Goal: Obtain resource: Download file/media

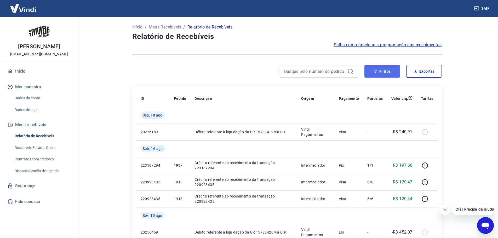
click at [382, 73] on button "Filtros" at bounding box center [383, 71] width 36 height 13
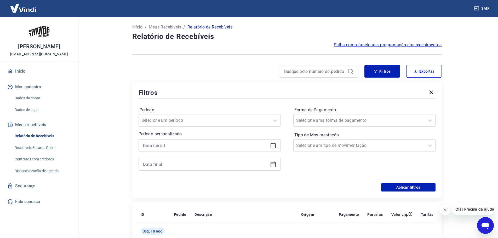
click at [275, 147] on icon at bounding box center [273, 146] width 6 height 6
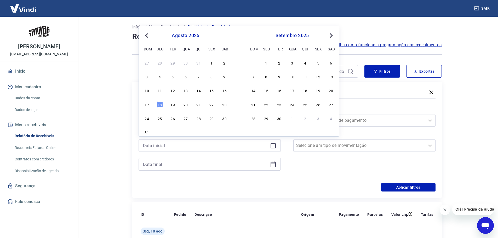
click at [146, 34] on button "Previous Month" at bounding box center [147, 35] width 6 height 6
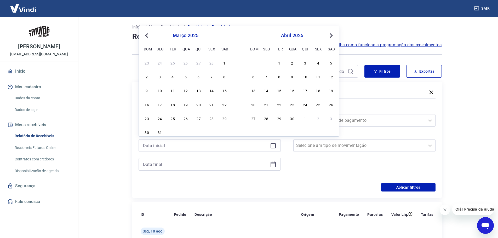
click at [146, 34] on button "Previous Month" at bounding box center [147, 35] width 6 height 6
click at [187, 61] on div "1" at bounding box center [186, 63] width 6 height 6
type input "[DATE]"
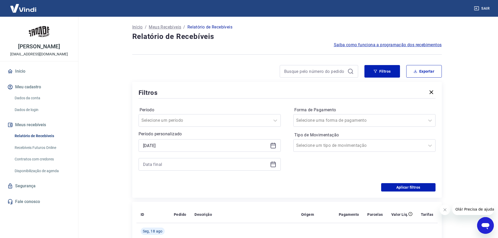
click at [276, 166] on icon at bounding box center [273, 164] width 5 height 5
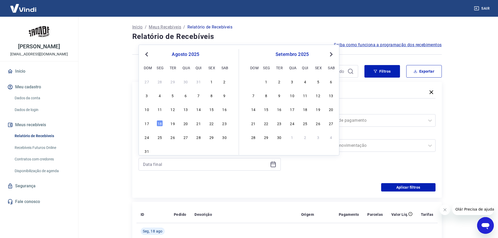
click at [147, 54] on span "Previous Month" at bounding box center [147, 54] width 0 height 6
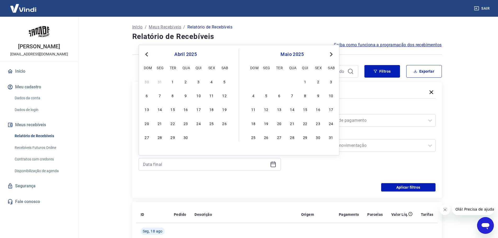
click at [147, 54] on span "Previous Month" at bounding box center [147, 54] width 0 height 6
click at [332, 53] on button "Next Month" at bounding box center [331, 54] width 6 height 6
drag, startPoint x: 211, startPoint y: 139, endPoint x: 289, endPoint y: 190, distance: 93.7
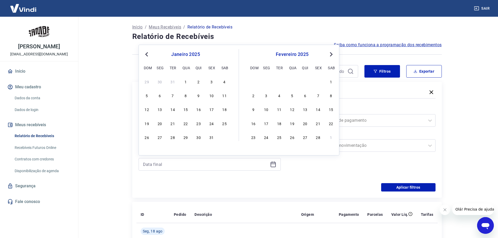
click at [211, 139] on div "31" at bounding box center [211, 137] width 6 height 6
type input "31/01/2025"
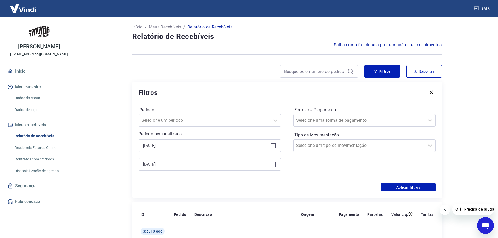
click at [289, 190] on div "Aplicar filtros" at bounding box center [287, 187] width 297 height 8
click at [399, 187] on button "Aplicar filtros" at bounding box center [408, 187] width 54 height 8
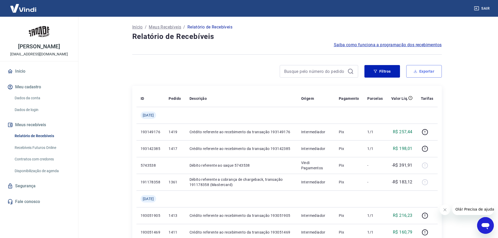
click at [431, 73] on button "Exportar" at bounding box center [424, 71] width 36 height 13
type input "[DATE]"
type input "31/01/2025"
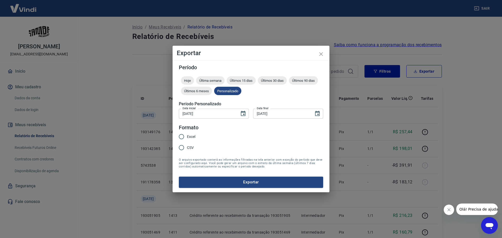
click at [189, 134] on span "Excel" at bounding box center [191, 136] width 8 height 5
click at [187, 134] on input "Excel" at bounding box center [181, 136] width 11 height 11
radio input "true"
click at [188, 147] on span "CSV" at bounding box center [190, 147] width 7 height 5
click at [187, 147] on input "CSV" at bounding box center [181, 147] width 11 height 11
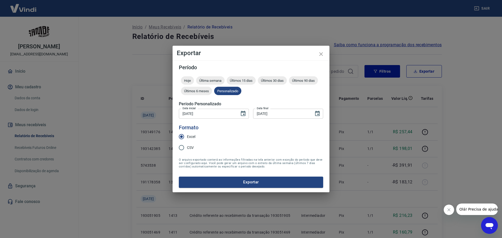
radio input "true"
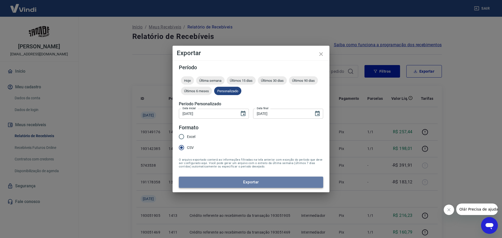
click at [227, 182] on button "Exportar" at bounding box center [251, 182] width 144 height 11
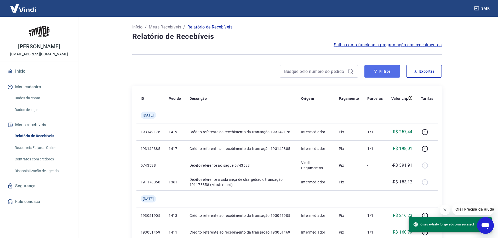
click at [375, 72] on icon "button" at bounding box center [376, 72] width 4 height 4
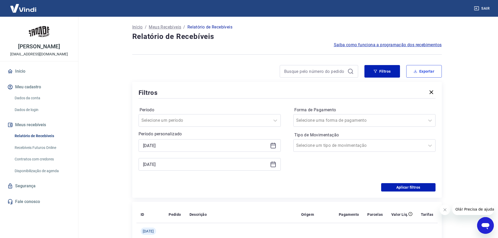
drag, startPoint x: 423, startPoint y: 72, endPoint x: 360, endPoint y: 246, distance: 184.8
click at [360, 238] on html "Sair Antônio Marcos Sehnem contato@sambasneakers.com.br Início Meu cadastro Dad…" at bounding box center [249, 119] width 498 height 238
click at [424, 70] on button "Exportar" at bounding box center [424, 71] width 36 height 13
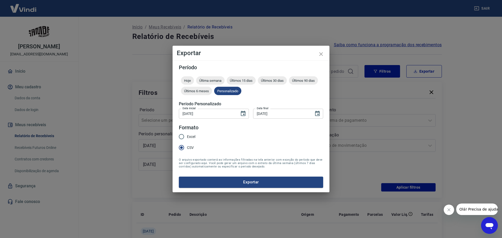
click at [184, 138] on input "Excel" at bounding box center [181, 136] width 11 height 11
radio input "true"
click at [224, 184] on button "Exportar" at bounding box center [251, 182] width 144 height 11
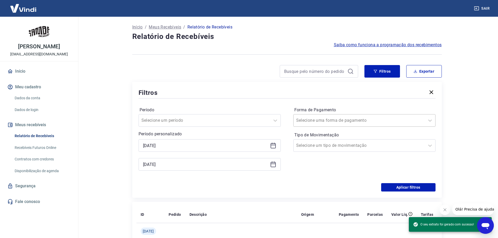
click at [368, 115] on div "Selecione uma forma de pagamento" at bounding box center [364, 120] width 142 height 13
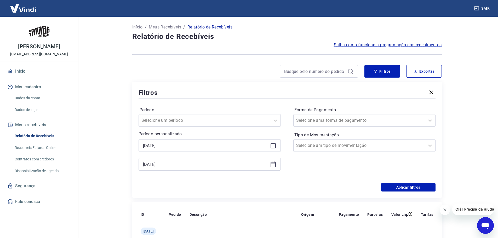
click at [273, 147] on icon at bounding box center [273, 146] width 6 height 6
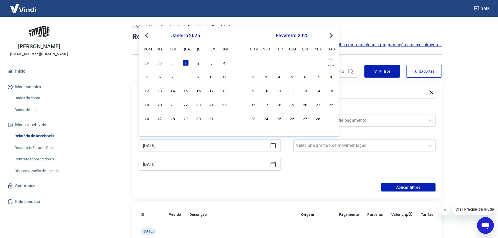
click at [332, 62] on div "1" at bounding box center [331, 63] width 6 height 6
type input "01/02/2025"
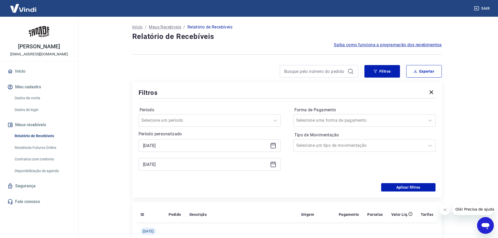
click at [274, 167] on icon at bounding box center [273, 164] width 5 height 5
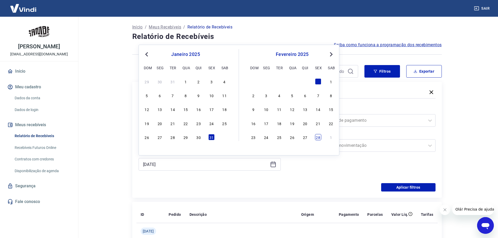
click at [319, 138] on div "28" at bounding box center [318, 137] width 6 height 6
type input "28/02/2025"
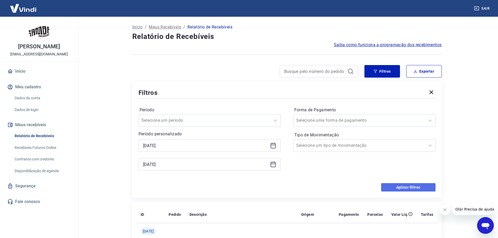
click at [428, 187] on button "Aplicar filtros" at bounding box center [408, 187] width 54 height 8
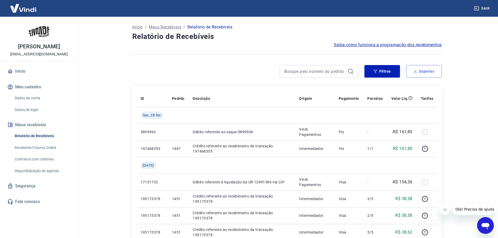
click at [420, 74] on button "Exportar" at bounding box center [424, 71] width 36 height 13
type input "01/02/2025"
type input "28/02/2025"
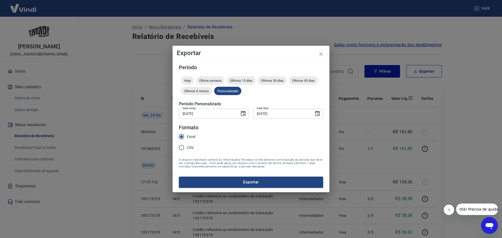
click at [189, 149] on span "CSV" at bounding box center [190, 147] width 7 height 5
click at [187, 149] on input "CSV" at bounding box center [181, 147] width 11 height 11
radio input "true"
click at [213, 179] on button "Exportar" at bounding box center [251, 182] width 144 height 11
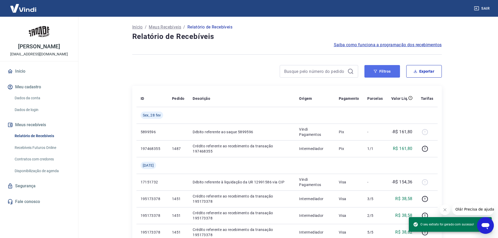
click at [390, 71] on button "Filtros" at bounding box center [383, 71] width 36 height 13
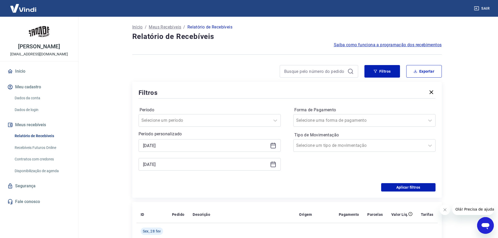
click at [273, 146] on icon at bounding box center [273, 146] width 6 height 6
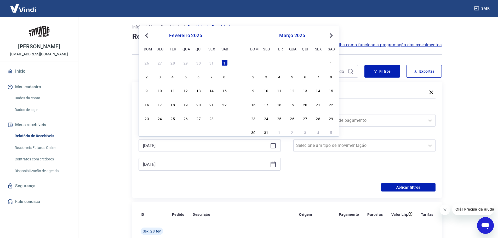
click at [147, 36] on span "Previous Month" at bounding box center [147, 35] width 0 height 6
click at [187, 61] on div "1" at bounding box center [186, 63] width 6 height 6
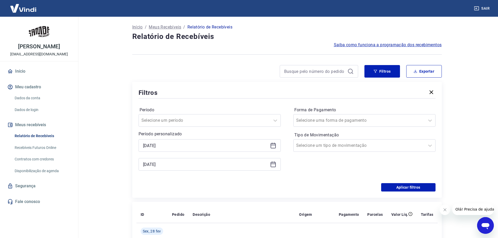
type input "[DATE]"
click at [272, 166] on icon at bounding box center [273, 164] width 6 height 6
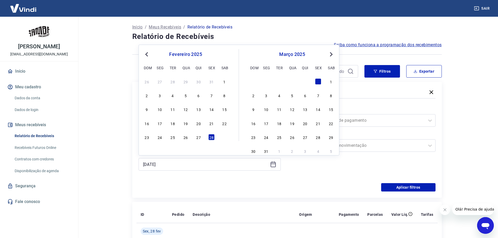
click at [147, 54] on span "Previous Month" at bounding box center [147, 54] width 0 height 6
click at [212, 137] on div "31" at bounding box center [211, 137] width 6 height 6
type input "31/01/2025"
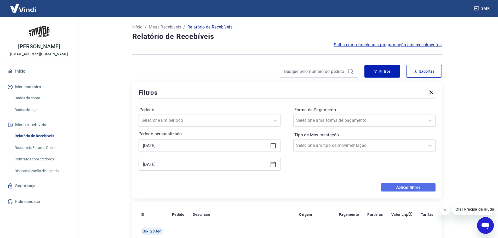
click at [400, 190] on button "Aplicar filtros" at bounding box center [408, 187] width 54 height 8
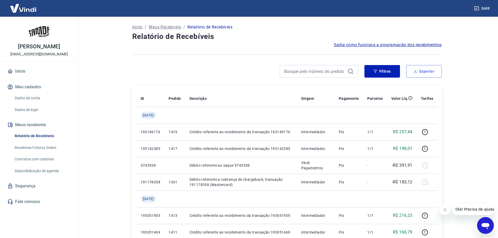
click at [428, 71] on button "Exportar" at bounding box center [424, 71] width 36 height 13
type input "[DATE]"
type input "31/01/2025"
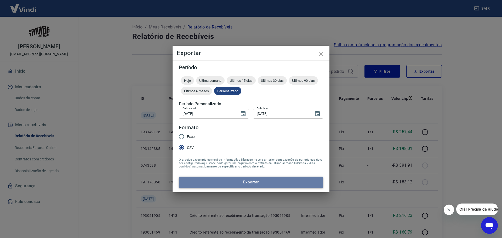
click at [241, 182] on button "Exportar" at bounding box center [251, 182] width 144 height 11
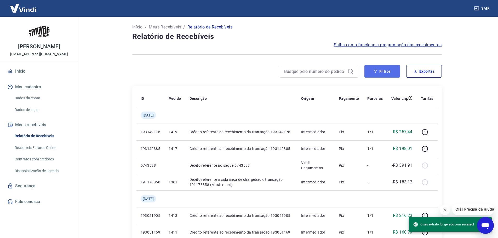
click at [376, 71] on icon "button" at bounding box center [375, 71] width 3 height 3
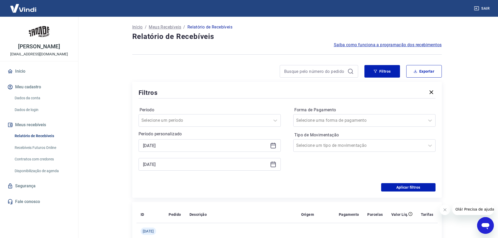
click at [273, 145] on icon at bounding box center [273, 145] width 5 height 1
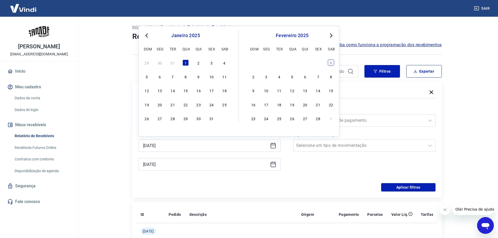
click at [330, 63] on div "1" at bounding box center [331, 63] width 6 height 6
type input "01/02/2025"
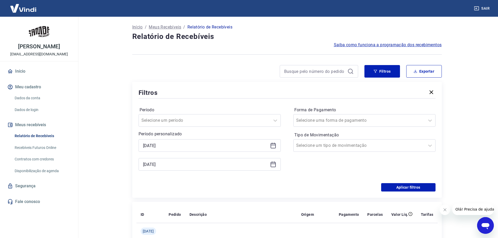
click at [269, 167] on div "31/01/2025" at bounding box center [210, 164] width 142 height 13
click at [271, 166] on icon at bounding box center [273, 164] width 5 height 5
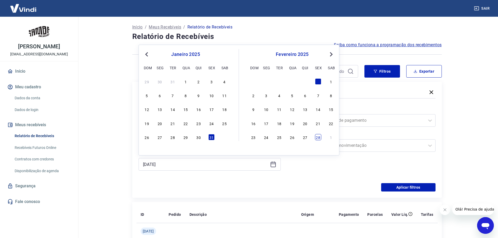
click at [316, 137] on div "28" at bounding box center [318, 137] width 6 height 6
click at [417, 187] on button "Aplicar filtros" at bounding box center [408, 187] width 54 height 8
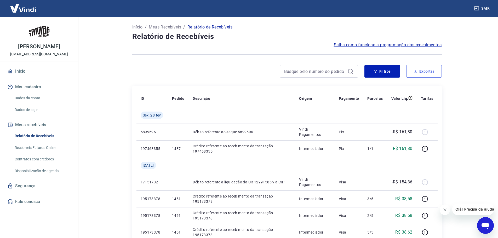
click at [430, 72] on button "Exportar" at bounding box center [424, 71] width 36 height 13
type input "01/02/2025"
type input "28/02/2025"
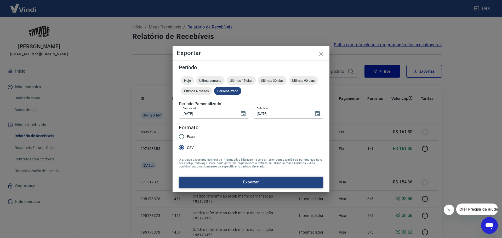
click at [242, 185] on button "Exportar" at bounding box center [251, 182] width 144 height 11
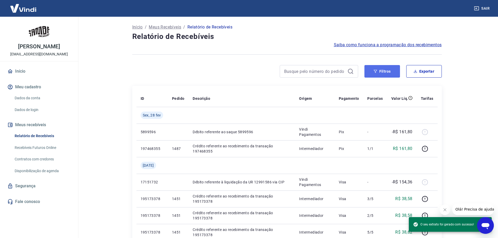
click at [375, 75] on button "Filtros" at bounding box center [383, 71] width 36 height 13
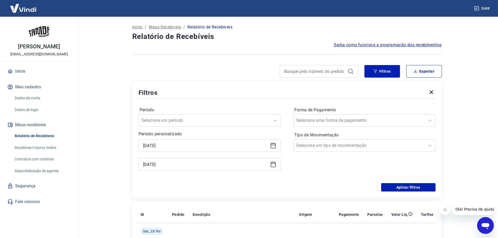
click at [275, 146] on icon at bounding box center [273, 145] width 5 height 5
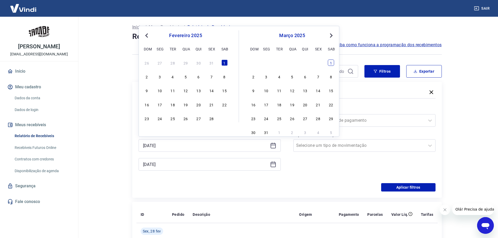
click at [329, 63] on div "1" at bounding box center [331, 63] width 6 height 6
type input "01/03/2025"
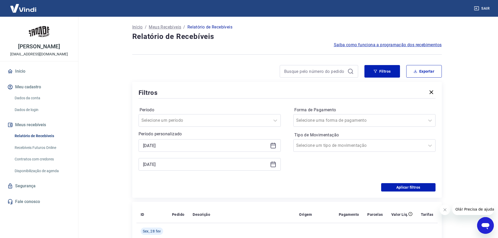
click at [275, 164] on icon at bounding box center [273, 164] width 5 height 1
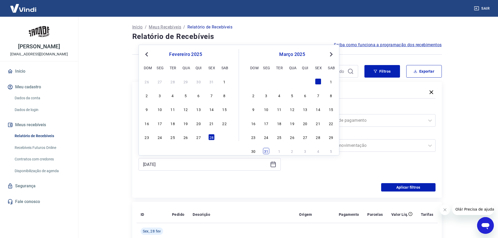
click at [267, 153] on div "31" at bounding box center [266, 151] width 6 height 6
click at [410, 188] on button "Aplicar filtros" at bounding box center [408, 187] width 54 height 8
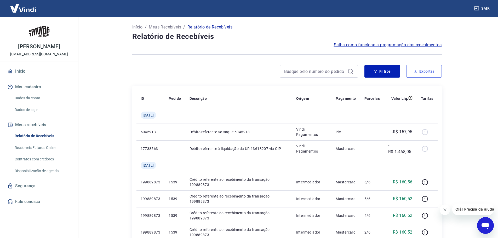
click at [421, 72] on button "Exportar" at bounding box center [424, 71] width 36 height 13
type input "01/03/2025"
type input "31/03/2025"
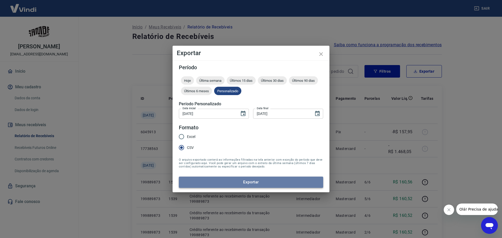
click at [205, 181] on button "Exportar" at bounding box center [251, 182] width 144 height 11
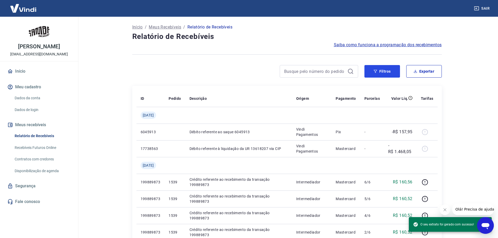
click at [376, 70] on icon "button" at bounding box center [376, 72] width 4 height 4
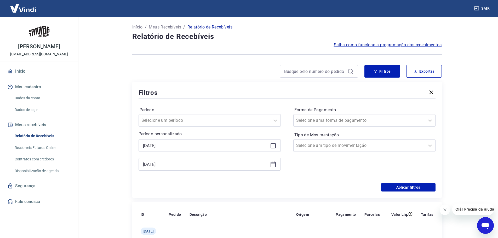
click at [275, 146] on icon at bounding box center [273, 146] width 6 height 6
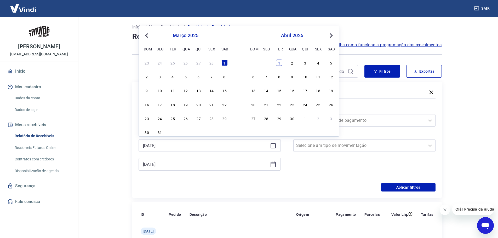
click at [277, 64] on div "1" at bounding box center [279, 63] width 6 height 6
type input "01/04/2025"
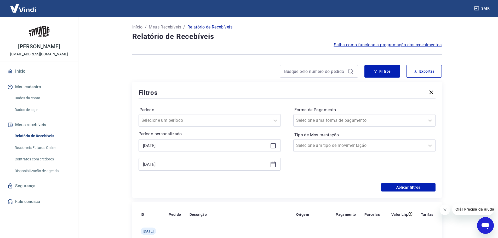
click at [274, 163] on icon at bounding box center [273, 164] width 6 height 6
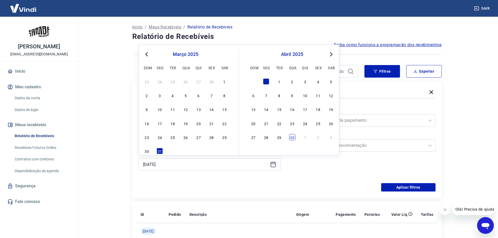
click at [294, 138] on div "30" at bounding box center [292, 137] width 6 height 6
click at [410, 189] on button "Aplicar filtros" at bounding box center [408, 187] width 54 height 8
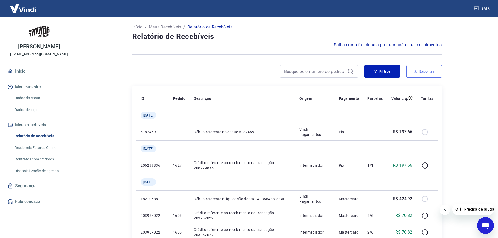
click at [424, 72] on button "Exportar" at bounding box center [424, 71] width 36 height 13
type input "01/04/2025"
type input "30/04/2025"
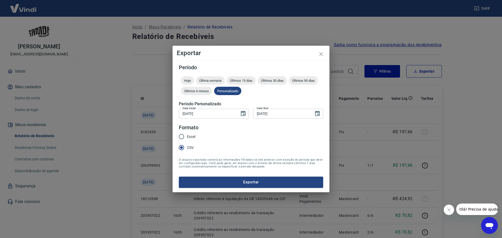
click at [232, 189] on div "Período Hoje Última semana Últimos 15 dias Últimos 30 dias Últimos 90 dias Últi…" at bounding box center [251, 126] width 157 height 132
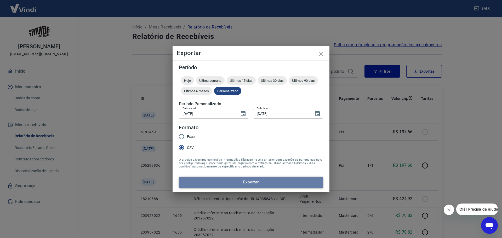
click at [235, 184] on button "Exportar" at bounding box center [251, 182] width 144 height 11
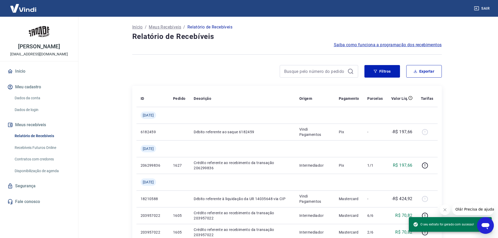
click at [353, 72] on icon at bounding box center [351, 71] width 6 height 6
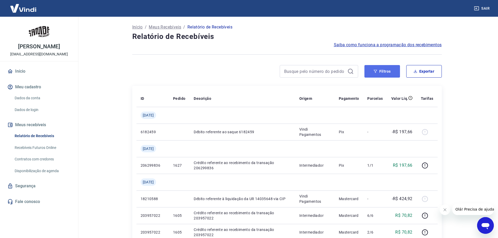
click at [372, 75] on button "Filtros" at bounding box center [383, 71] width 36 height 13
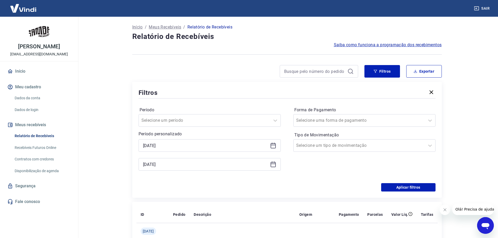
click at [271, 144] on icon at bounding box center [273, 145] width 5 height 5
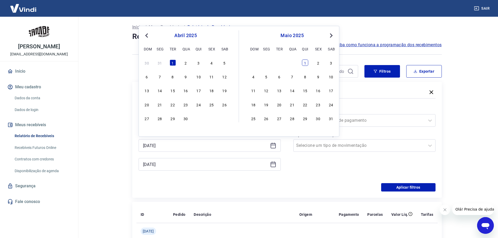
click at [302, 62] on div "1 2 3" at bounding box center [293, 63] width 86 height 8
click at [304, 63] on div "1" at bounding box center [305, 63] width 6 height 6
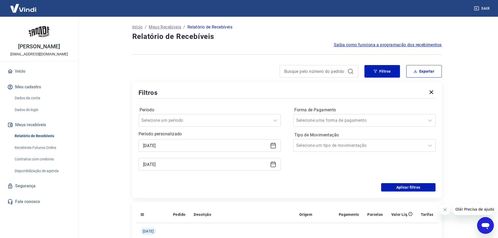
type input "01/05/2025"
click at [271, 165] on icon at bounding box center [273, 164] width 5 height 5
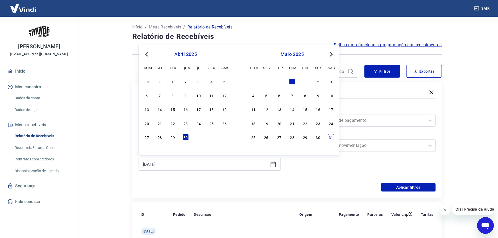
click at [333, 139] on div "31" at bounding box center [331, 137] width 6 height 6
type input "31/05/2025"
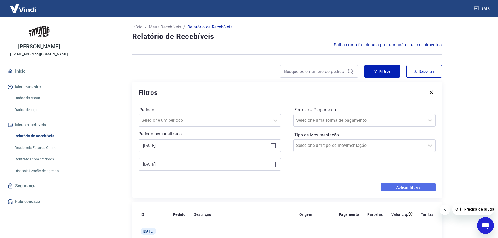
click at [404, 187] on button "Aplicar filtros" at bounding box center [408, 187] width 54 height 8
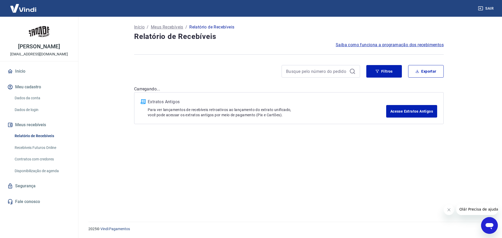
click at [404, 187] on div "Início / Meus Recebíveis / Relatório de Recebíveis Relatório de Recebíveis Saib…" at bounding box center [289, 116] width 322 height 199
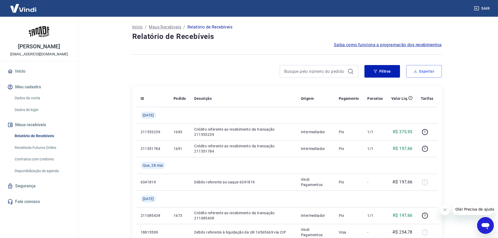
click at [430, 70] on button "Exportar" at bounding box center [424, 71] width 36 height 13
type input "01/05/2025"
type input "31/05/2025"
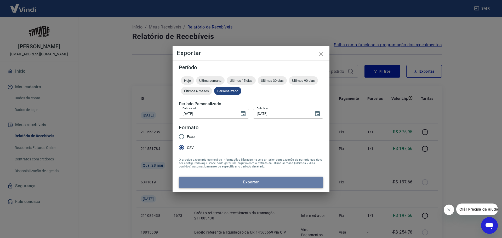
click at [247, 180] on button "Exportar" at bounding box center [251, 182] width 144 height 11
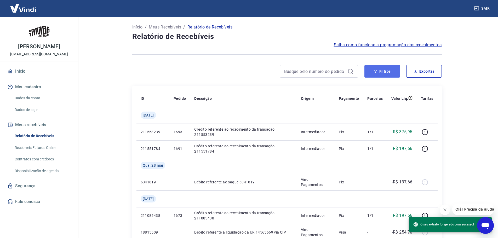
click at [380, 72] on button "Filtros" at bounding box center [383, 71] width 36 height 13
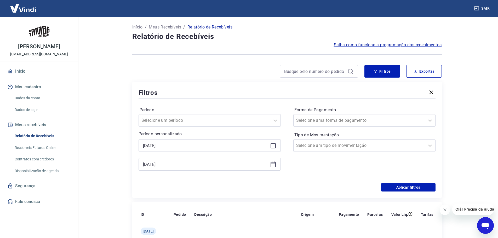
click at [277, 147] on div "01/05/2025" at bounding box center [210, 145] width 142 height 13
click at [273, 147] on icon at bounding box center [273, 146] width 6 height 6
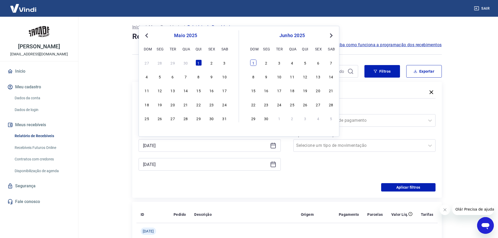
click at [255, 62] on div "1" at bounding box center [253, 63] width 6 height 6
click at [277, 165] on div "31/05/2025" at bounding box center [210, 164] width 142 height 13
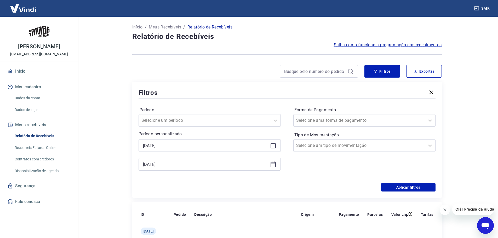
type input "01/06/2025"
click at [276, 165] on div "31/05/2025" at bounding box center [210, 164] width 142 height 13
click at [271, 167] on icon at bounding box center [273, 164] width 5 height 5
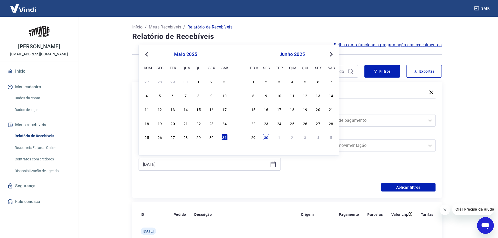
click at [267, 137] on div "30" at bounding box center [266, 137] width 6 height 6
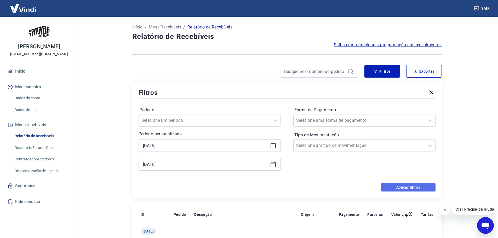
click at [403, 187] on button "Aplicar filtros" at bounding box center [408, 187] width 54 height 8
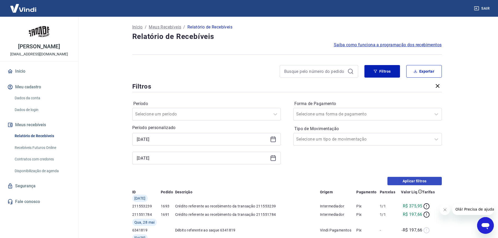
click at [403, 187] on div "Início / Meus Recebíveis / Relatório de Recebíveis Relatório de Recebíveis Saib…" at bounding box center [287, 238] width 322 height 443
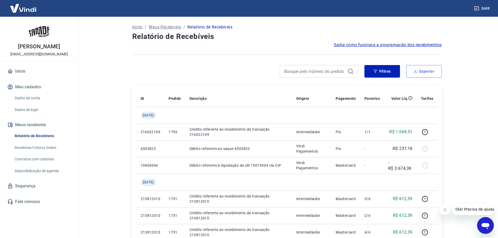
click at [435, 73] on button "Exportar" at bounding box center [424, 71] width 36 height 13
type input "01/06/2025"
type input "30/06/2025"
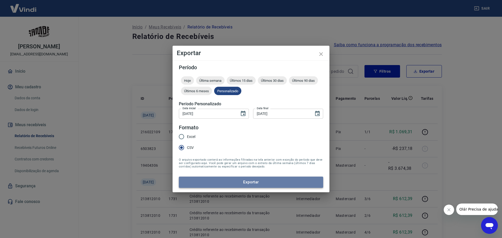
click at [228, 184] on button "Exportar" at bounding box center [251, 182] width 144 height 11
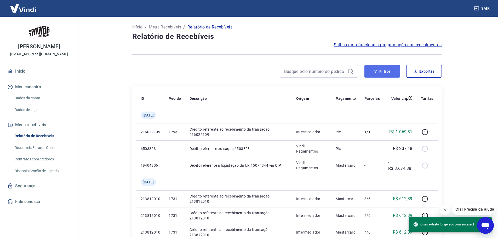
drag, startPoint x: 372, startPoint y: 74, endPoint x: 370, endPoint y: 77, distance: 4.6
click at [372, 74] on button "Filtros" at bounding box center [383, 71] width 36 height 13
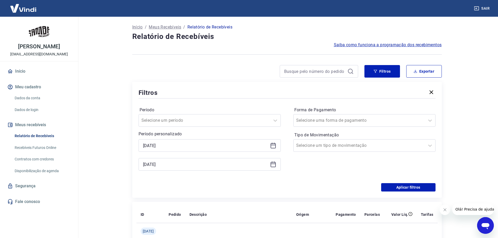
click at [272, 146] on icon at bounding box center [273, 146] width 6 height 6
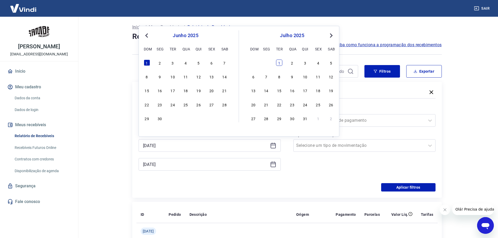
click at [280, 62] on div "1" at bounding box center [279, 63] width 6 height 6
type input "[DATE]"
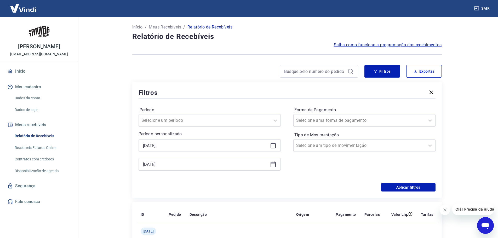
click at [274, 165] on icon at bounding box center [273, 164] width 6 height 6
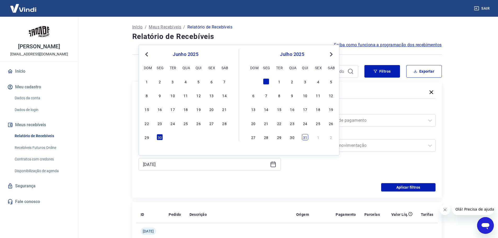
click at [304, 139] on div "31" at bounding box center [305, 137] width 6 height 6
type input "[DATE]"
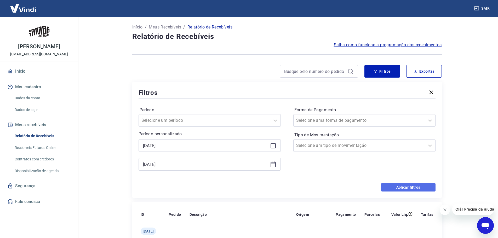
click at [420, 188] on button "Aplicar filtros" at bounding box center [408, 187] width 54 height 8
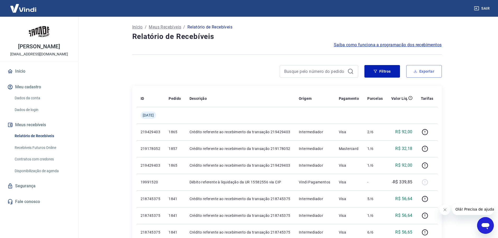
click at [431, 68] on button "Exportar" at bounding box center [424, 71] width 36 height 13
type input "[DATE]"
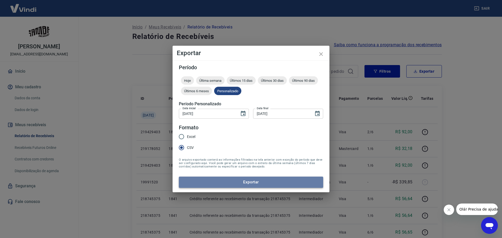
click at [290, 184] on button "Exportar" at bounding box center [251, 182] width 144 height 11
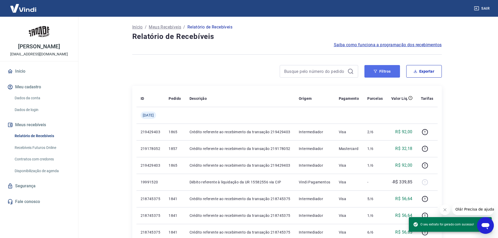
click at [381, 74] on button "Filtros" at bounding box center [383, 71] width 36 height 13
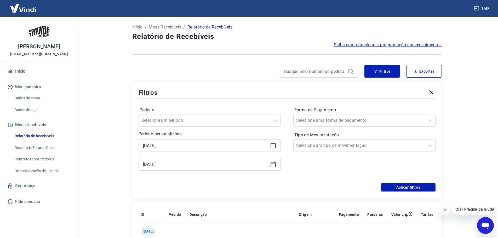
click at [272, 145] on icon at bounding box center [273, 145] width 5 height 1
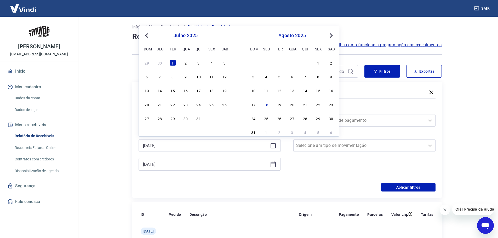
click at [147, 34] on span "Previous Month" at bounding box center [147, 35] width 0 height 6
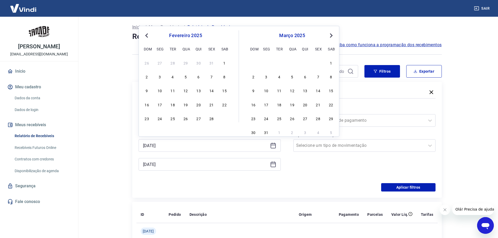
click at [147, 34] on span "Previous Month" at bounding box center [147, 35] width 0 height 6
click at [188, 61] on div "1" at bounding box center [186, 63] width 6 height 6
click at [332, 177] on div "Forma de Pagamento Selecione uma forma de pagamento Tipo de Movimentação Seleci…" at bounding box center [364, 141] width 142 height 71
type input "[DATE]"
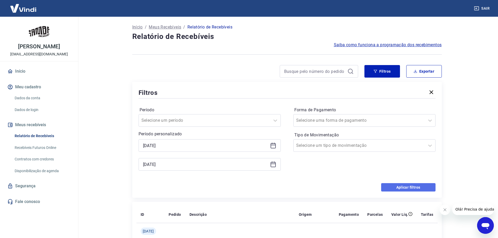
click at [414, 187] on button "Aplicar filtros" at bounding box center [408, 187] width 54 height 8
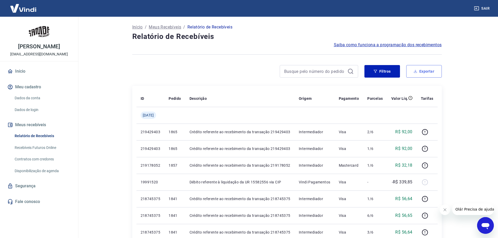
click at [430, 71] on button "Exportar" at bounding box center [424, 71] width 36 height 13
type input "[DATE]"
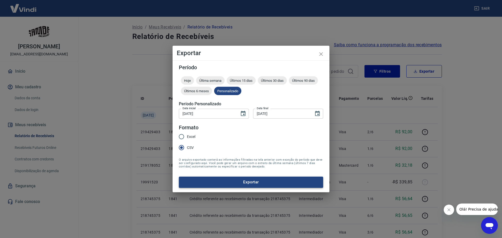
click at [297, 179] on button "Exportar" at bounding box center [251, 182] width 144 height 11
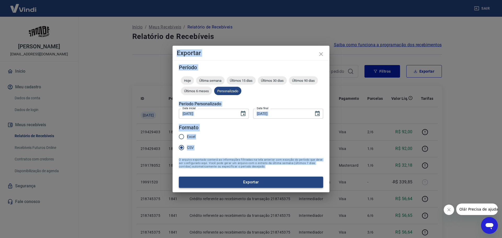
click at [297, 179] on form "Período Hoje Última semana Últimos 15 dias Últimos 30 dias Últimos 90 dias Últi…" at bounding box center [251, 126] width 144 height 123
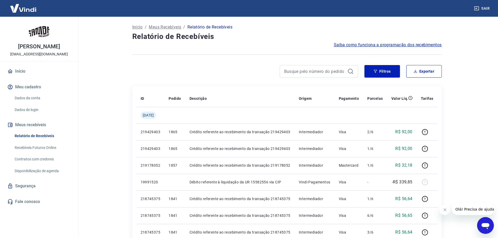
click at [379, 46] on span "Saiba como funciona a programação dos recebimentos" at bounding box center [388, 45] width 108 height 6
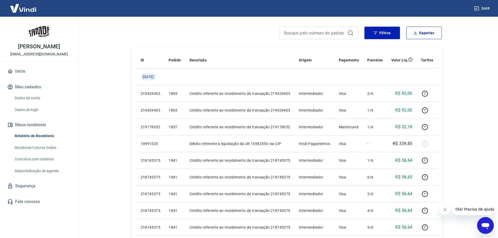
scroll to position [15, 0]
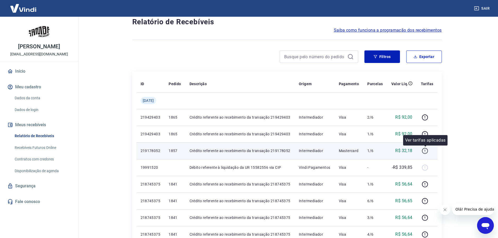
click at [426, 151] on icon "button" at bounding box center [425, 151] width 1 height 2
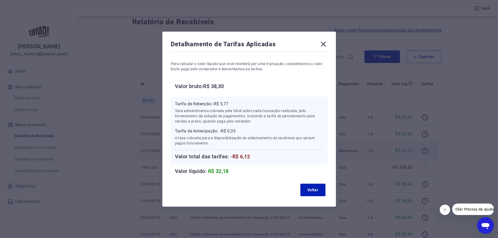
click at [322, 43] on icon at bounding box center [323, 44] width 8 height 8
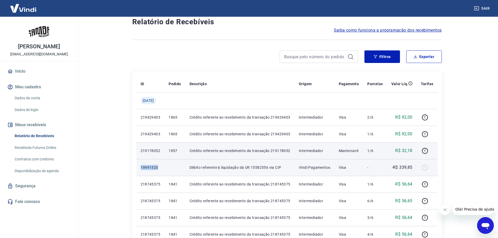
drag, startPoint x: 137, startPoint y: 168, endPoint x: 173, endPoint y: 166, distance: 37.0
click at [173, 166] on tr "19991520 Débito referente à liquidação da UR 15582556 via CIP Vindi Pagamentos …" at bounding box center [287, 167] width 301 height 17
click at [173, 166] on td at bounding box center [175, 167] width 21 height 17
drag, startPoint x: 195, startPoint y: 166, endPoint x: 289, endPoint y: 166, distance: 93.9
click at [289, 166] on p "Débito referente à liquidação da UR 15582556 via CIP" at bounding box center [240, 167] width 101 height 5
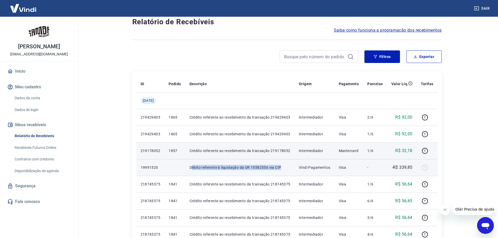
click at [289, 166] on p "Débito referente à liquidação da UR 15582556 via CIP" at bounding box center [240, 167] width 101 height 5
click at [281, 166] on p "Débito referente à liquidação da UR 15582556 via CIP" at bounding box center [240, 167] width 101 height 5
drag, startPoint x: 248, startPoint y: 168, endPoint x: 271, endPoint y: 168, distance: 22.8
click at [271, 168] on p "Débito referente à liquidação da UR 15582556 via CIP" at bounding box center [240, 167] width 101 height 5
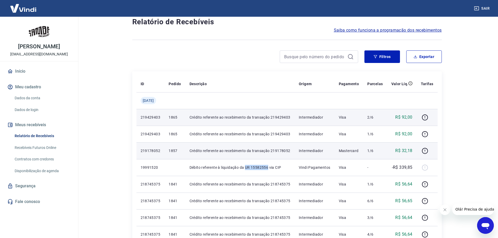
copy p "UR 15582556"
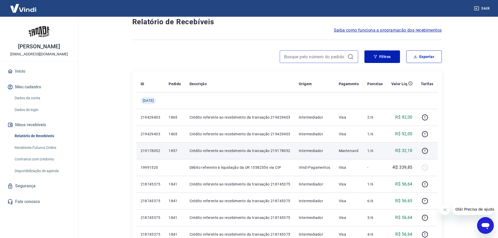
click at [319, 57] on input at bounding box center [314, 57] width 61 height 8
paste input "UR 15582556"
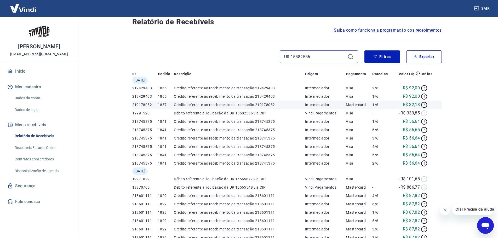
type input "UR 15582556"
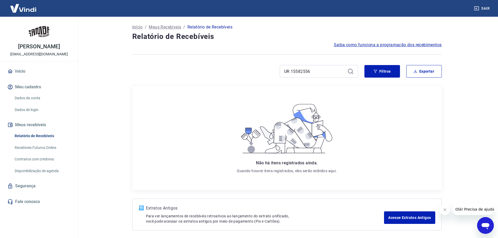
click at [33, 125] on button "Meus recebíveis" at bounding box center [39, 125] width 66 height 12
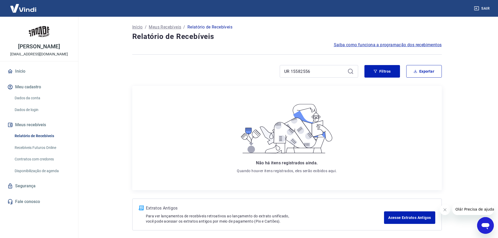
click at [33, 125] on button "Meus recebíveis" at bounding box center [39, 125] width 66 height 12
click at [29, 137] on link "Relatório de Recebíveis" at bounding box center [42, 136] width 59 height 11
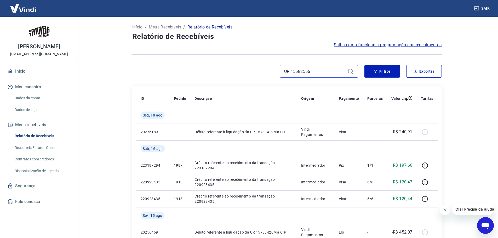
click at [327, 71] on input "UR 15582556" at bounding box center [314, 71] width 61 height 8
click at [327, 71] on input at bounding box center [314, 71] width 61 height 8
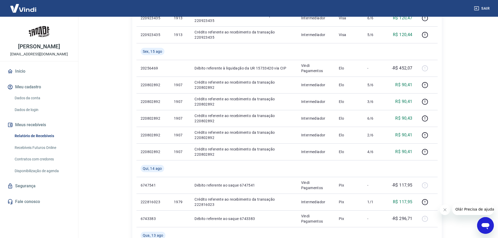
scroll to position [407, 0]
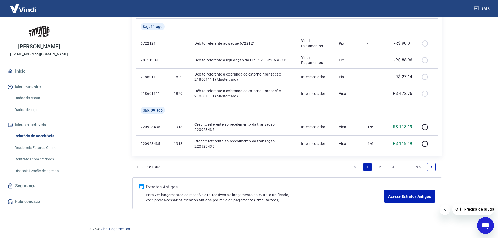
drag, startPoint x: 258, startPoint y: 196, endPoint x: 285, endPoint y: 200, distance: 27.5
click at [285, 200] on p "Para ver lançamentos de recebíveis retroativos ao lançamento do extrato unifica…" at bounding box center [265, 198] width 239 height 10
click at [50, 148] on link "Recebíveis Futuros Online" at bounding box center [42, 148] width 59 height 11
